Goal: Task Accomplishment & Management: Use online tool/utility

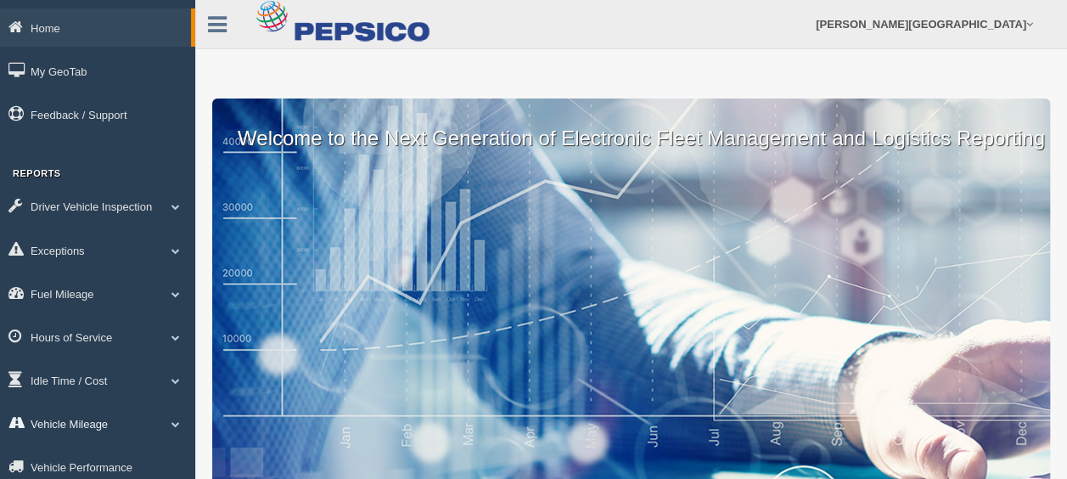
click at [141, 417] on link "Vehicle Mileage" at bounding box center [97, 423] width 195 height 38
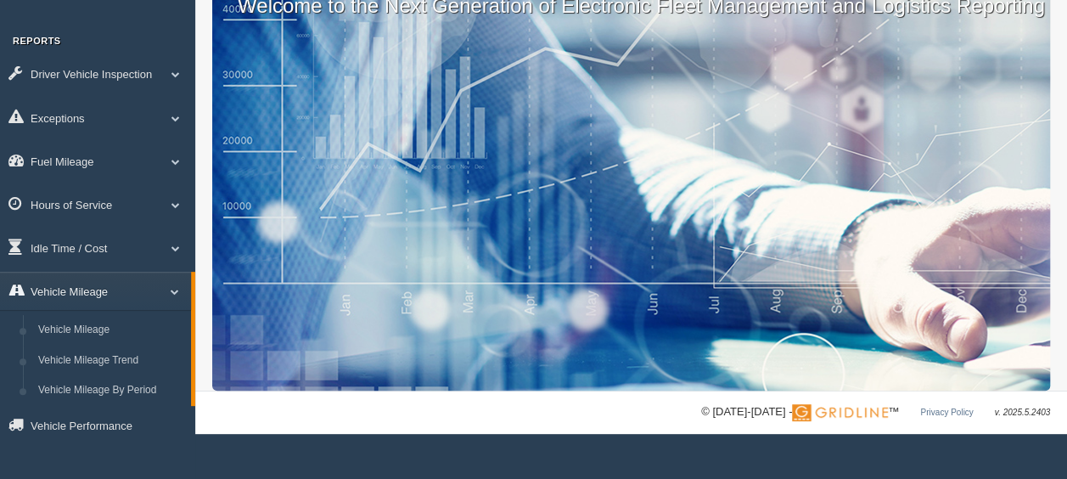
scroll to position [135, 0]
click at [109, 327] on link "Vehicle Mileage" at bounding box center [111, 330] width 160 height 31
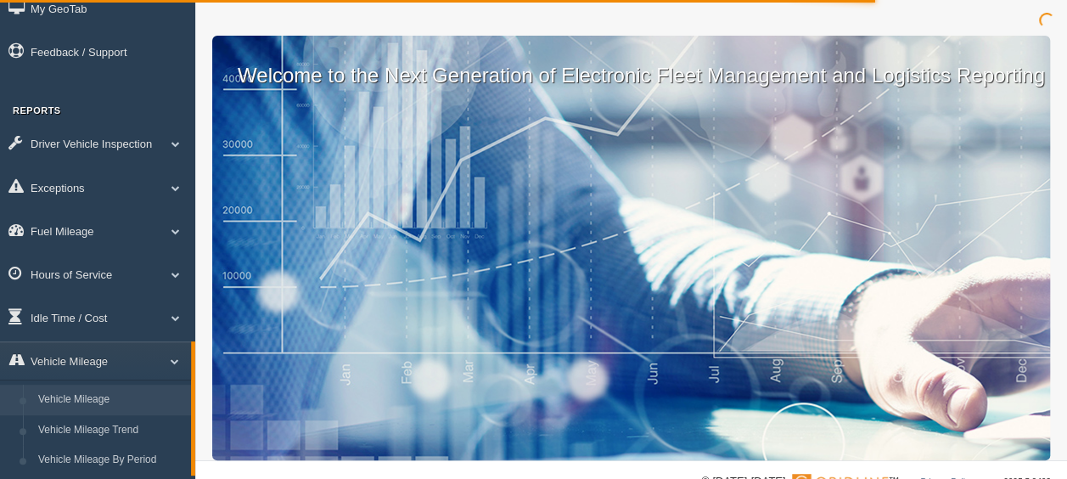
scroll to position [0, 0]
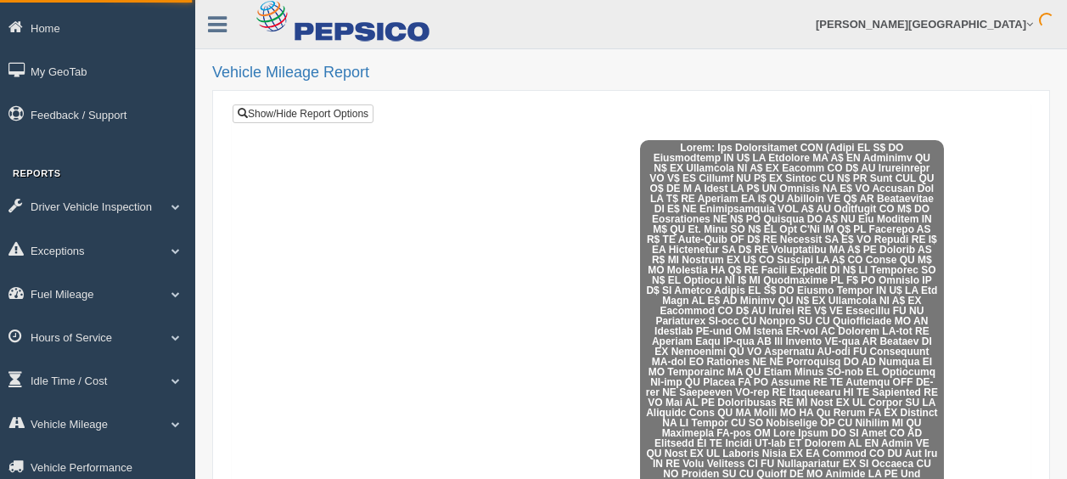
select select
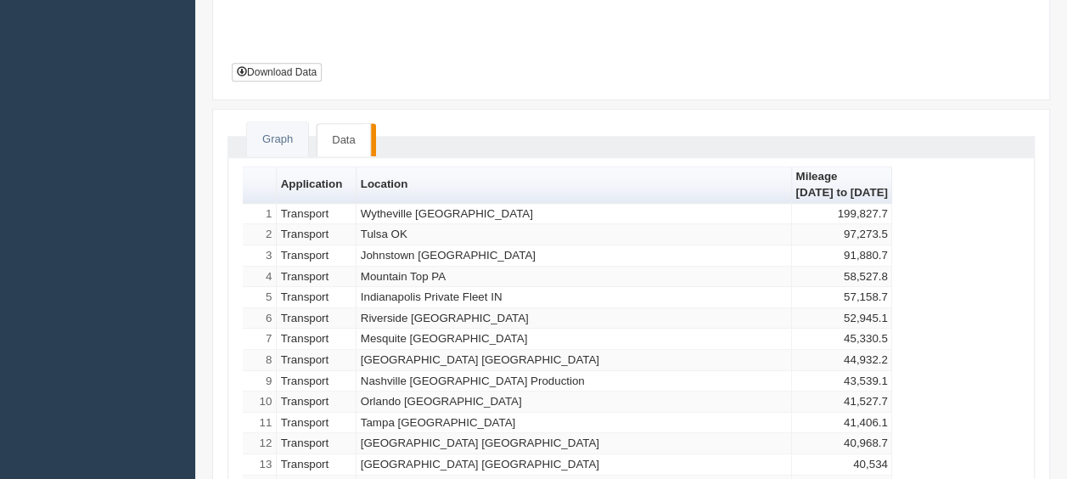
scroll to position [767, 0]
click at [287, 67] on button "Download Data" at bounding box center [277, 72] width 90 height 19
